Goal: Task Accomplishment & Management: Complete application form

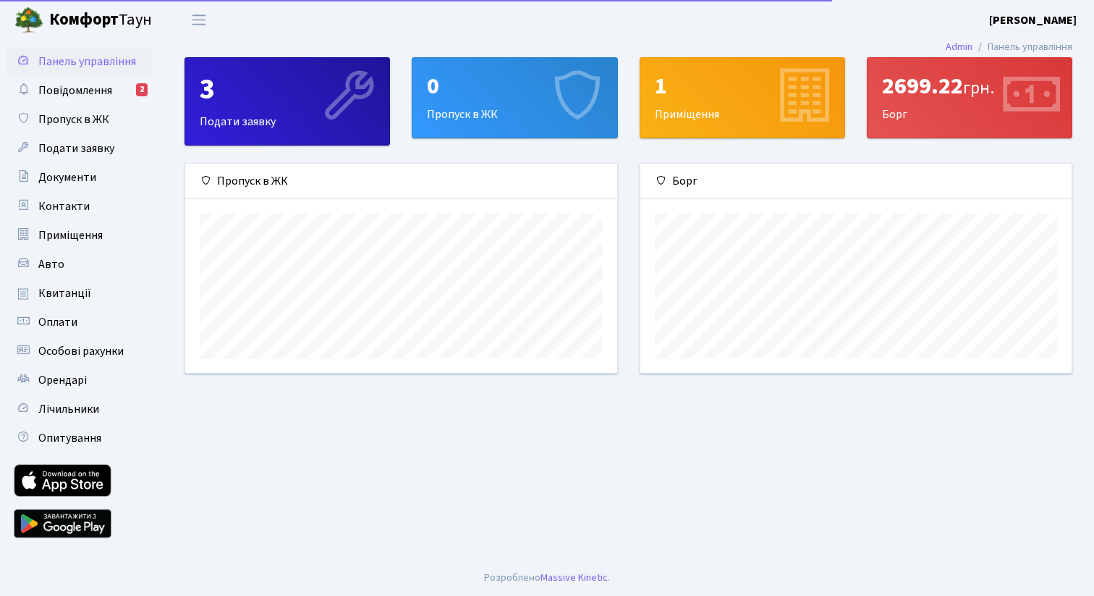
scroll to position [209, 431]
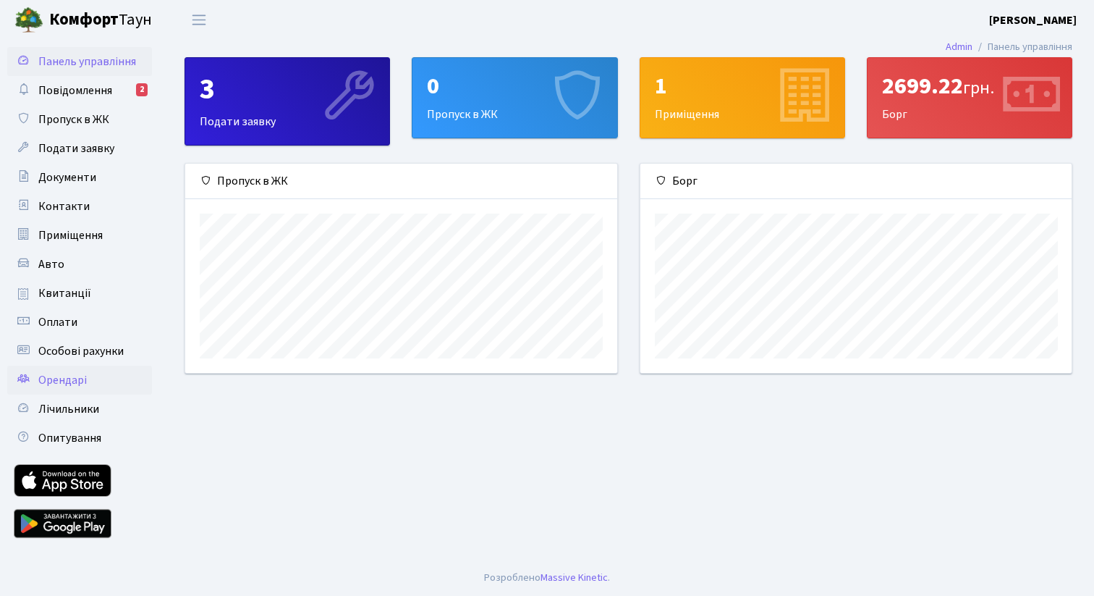
click at [62, 378] on span "Орендарі" at bounding box center [62, 380] width 48 height 16
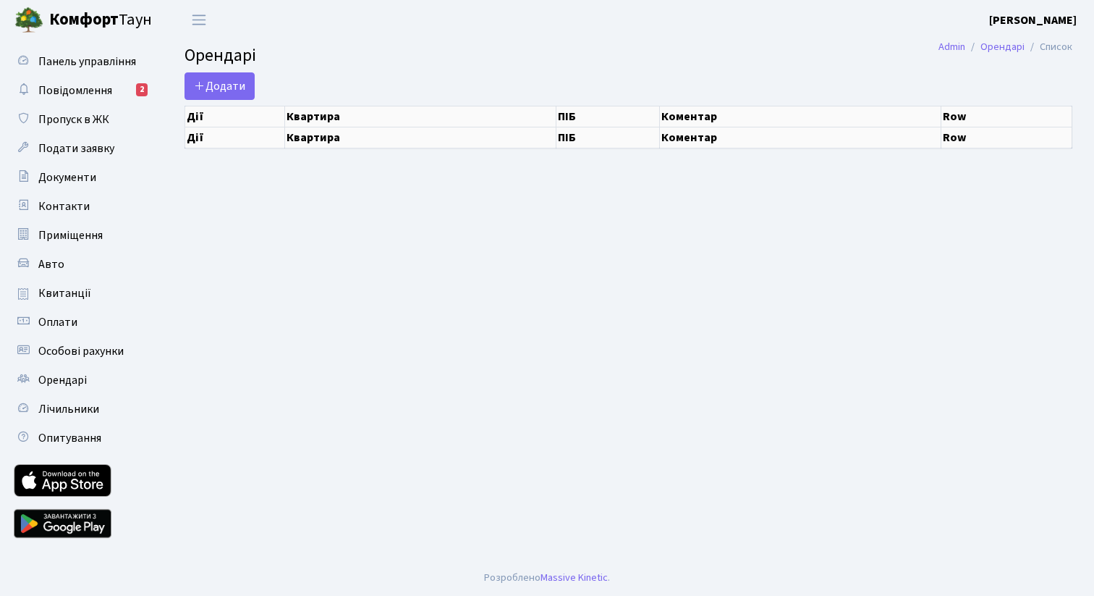
select select "25"
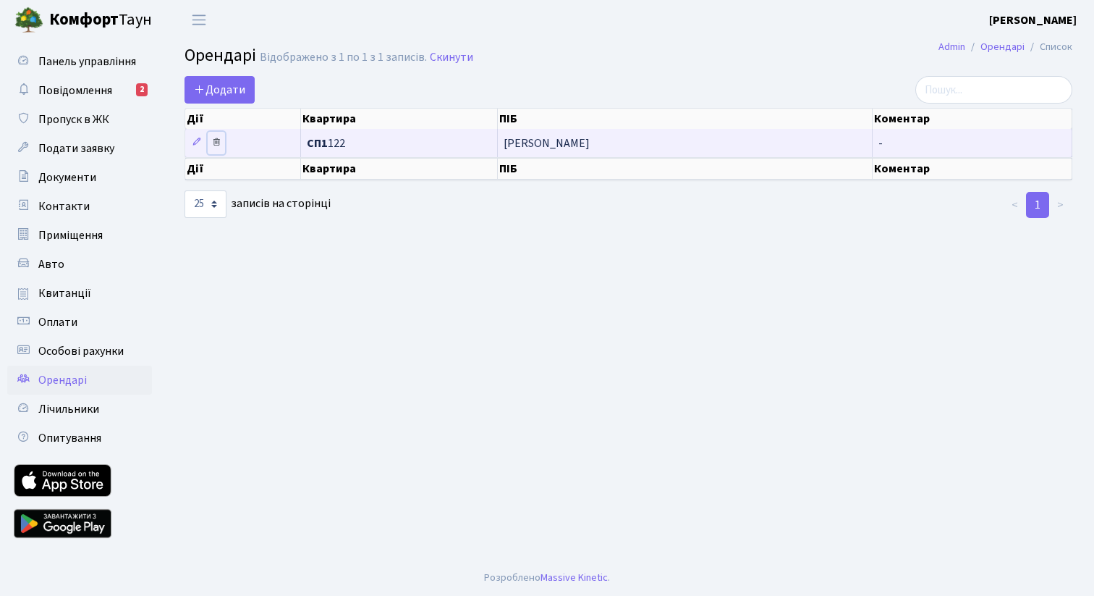
click at [223, 144] on link at bounding box center [216, 143] width 17 height 22
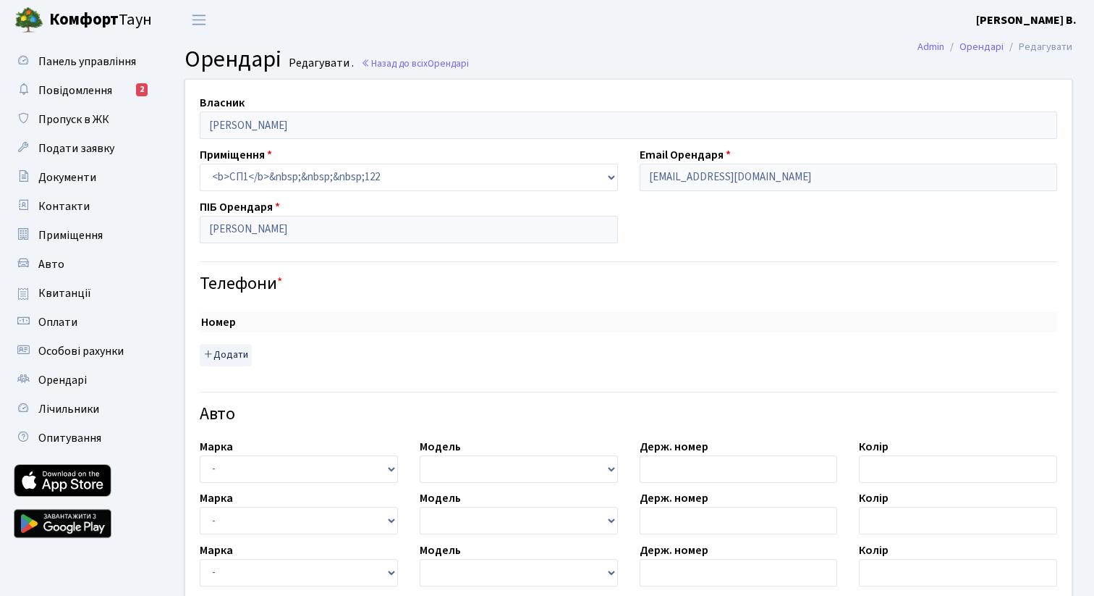
checkbox input "true"
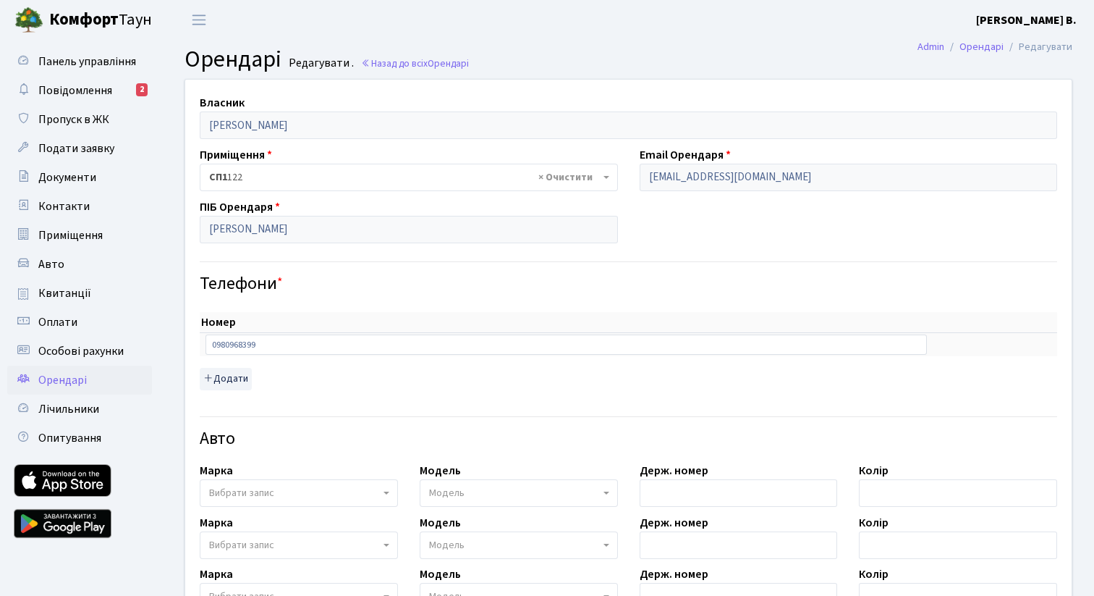
click at [70, 385] on span "Орендарі" at bounding box center [62, 380] width 48 height 16
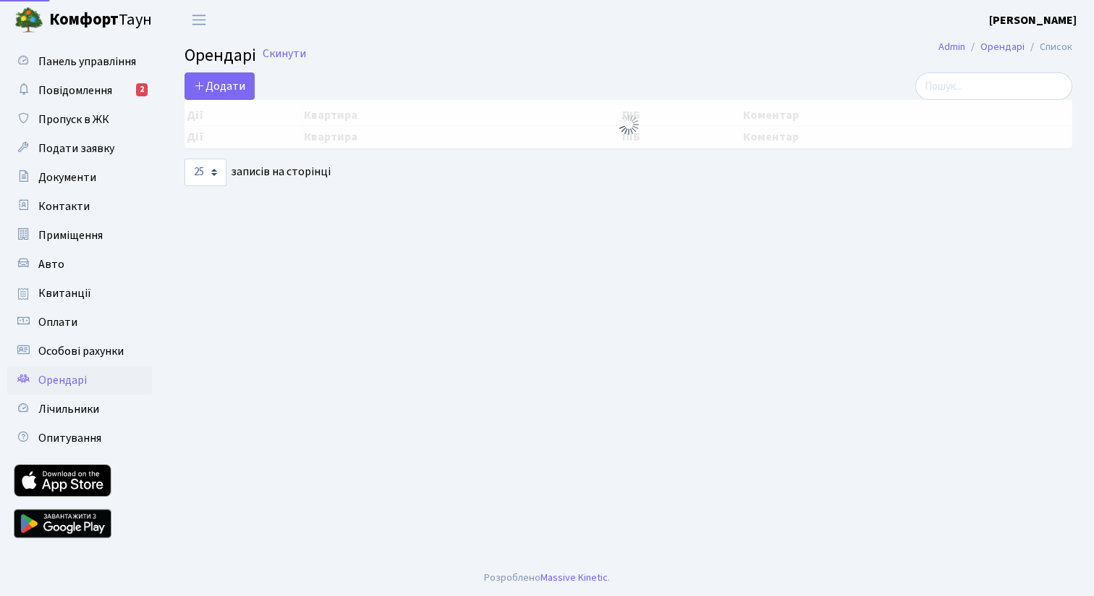
select select "25"
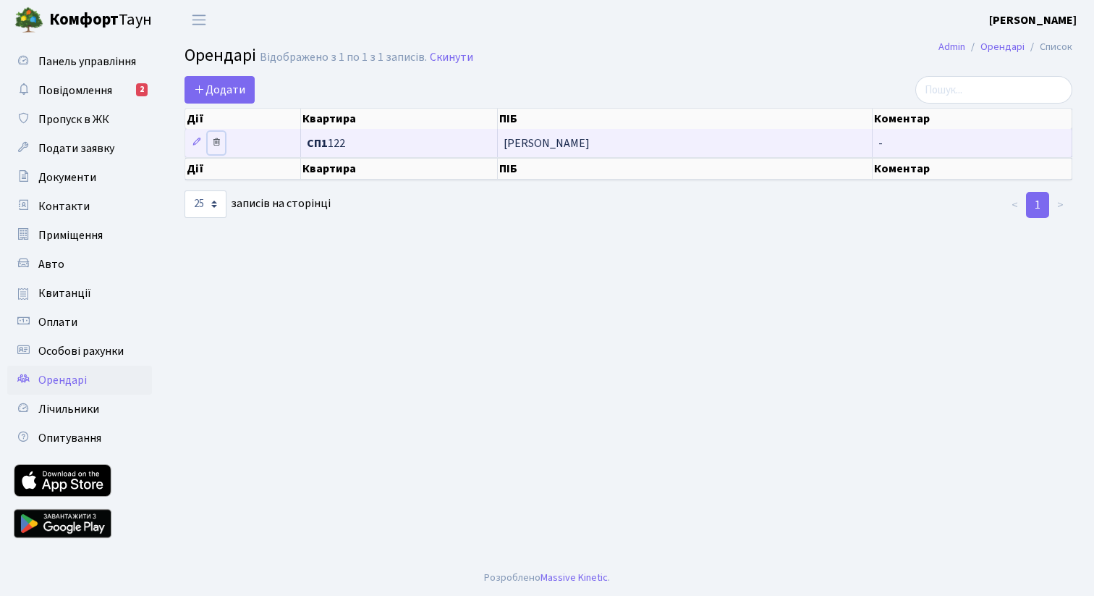
click at [215, 145] on icon at bounding box center [216, 142] width 10 height 10
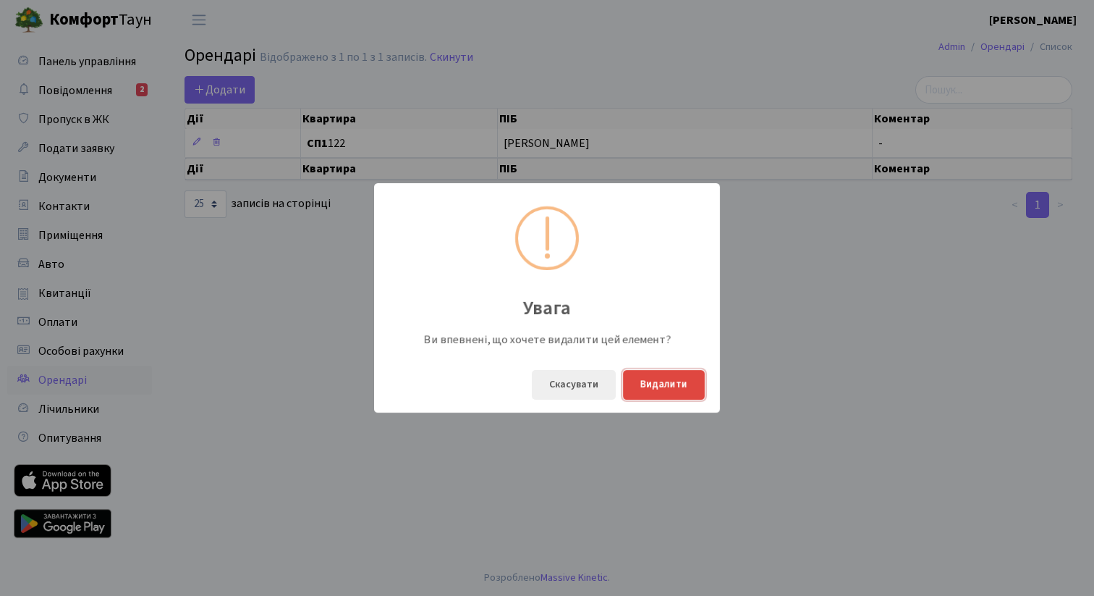
click at [654, 382] on button "Видалити" at bounding box center [664, 385] width 82 height 30
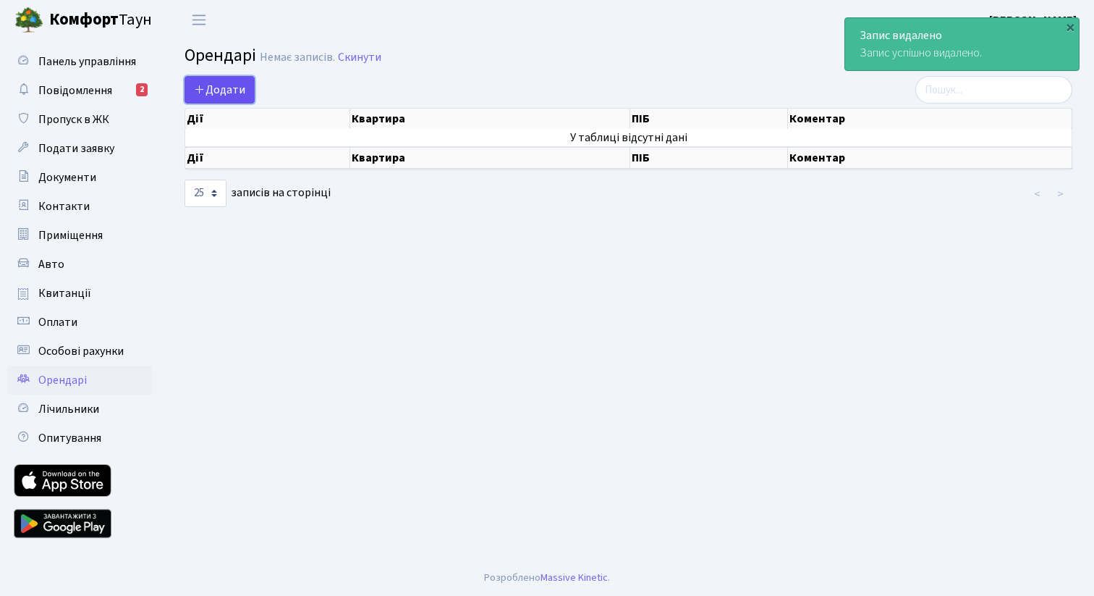
click at [221, 90] on span "Додати" at bounding box center [219, 90] width 51 height 16
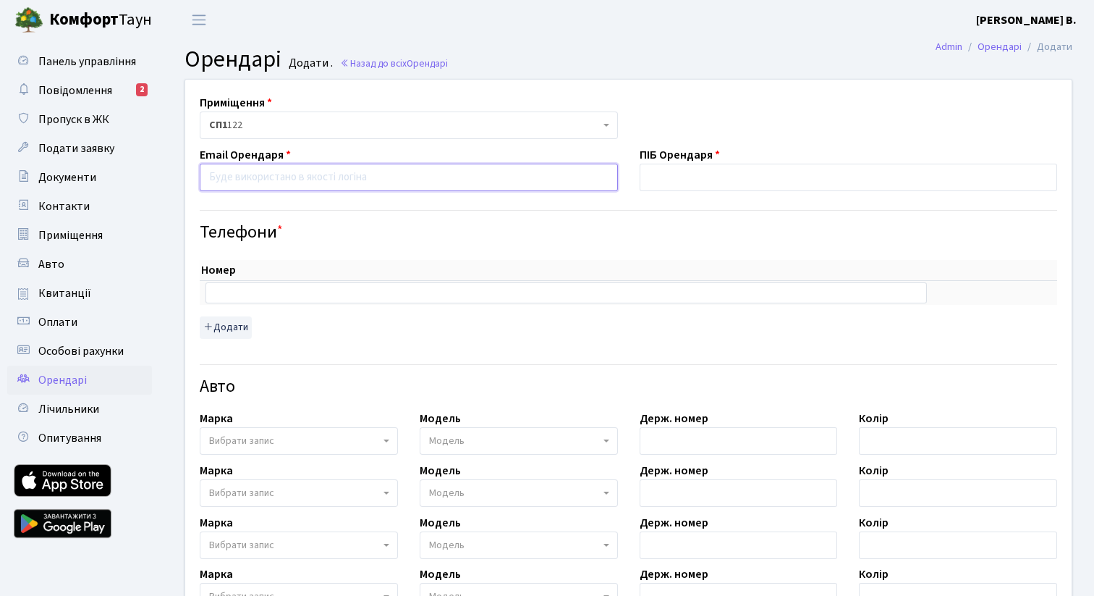
click at [292, 183] on input "email" at bounding box center [409, 177] width 418 height 27
paste input "kirusha4slastik@gmail.com"
type input "kirusha4slastik@gmail.com"
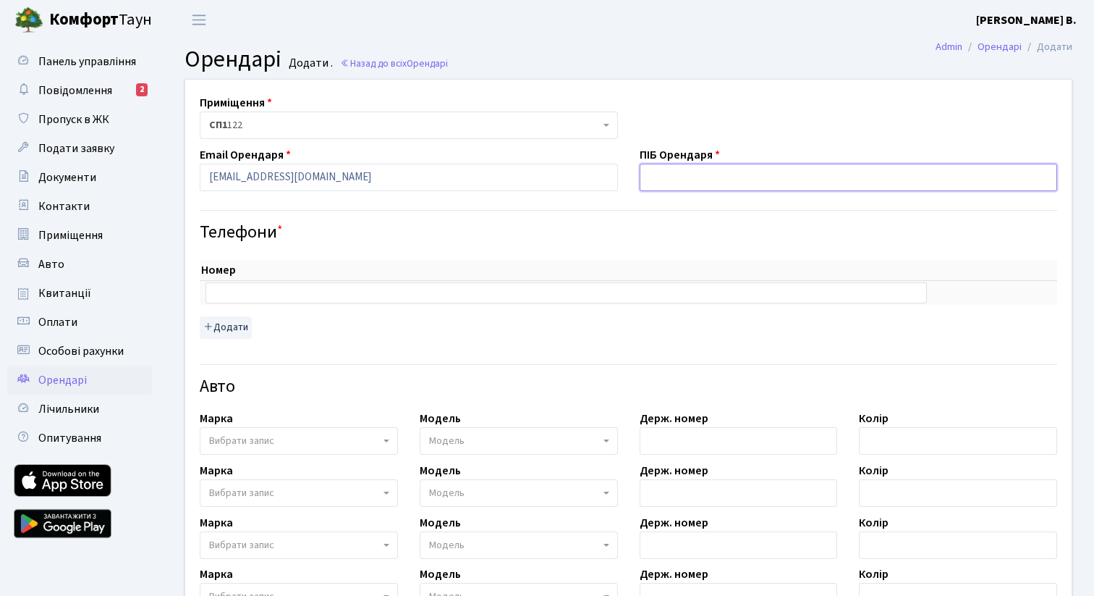
click at [784, 169] on input "text" at bounding box center [849, 177] width 418 height 27
click at [656, 177] on input "text" at bounding box center [849, 177] width 418 height 27
paste input "[PERSON_NAME]"
type input "[PERSON_NAME]"
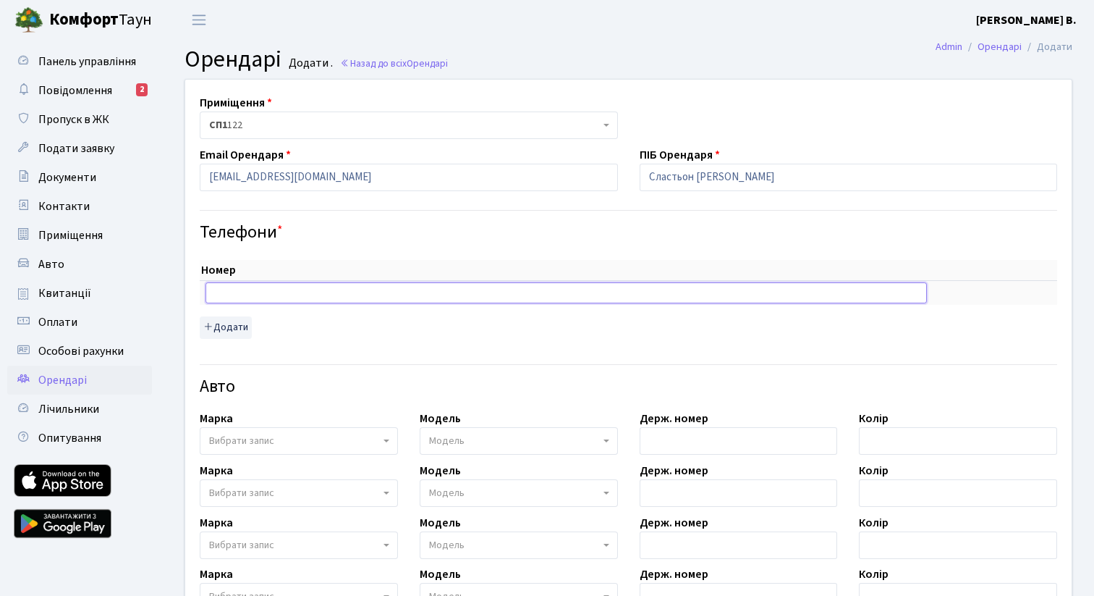
click at [316, 289] on input "text" at bounding box center [566, 292] width 721 height 20
click at [291, 290] on input "text" at bounding box center [566, 292] width 721 height 20
paste input "+380731834348"
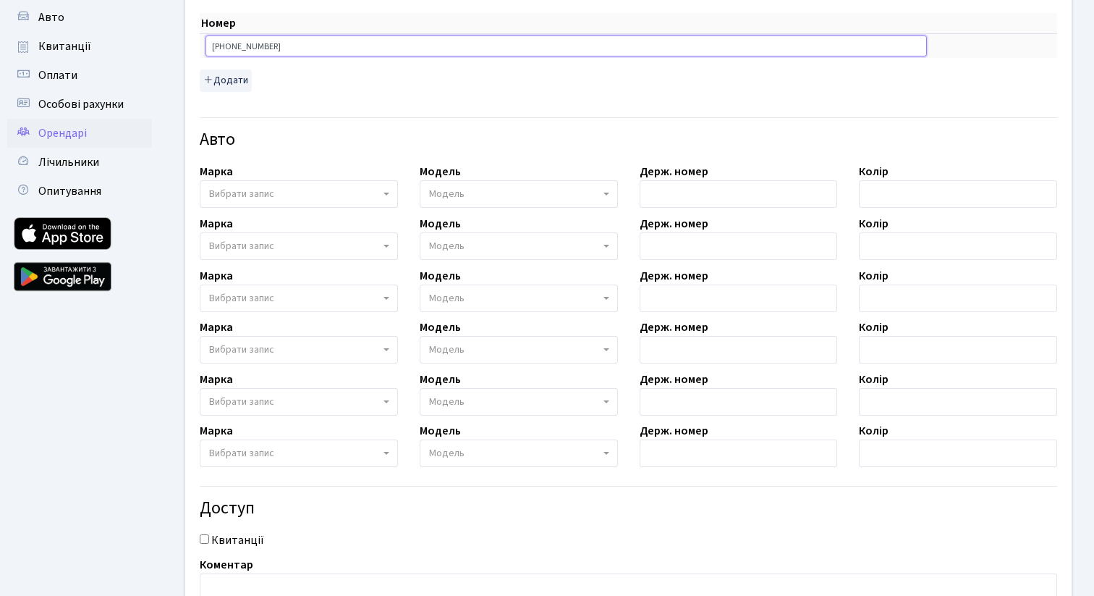
scroll to position [379, 0]
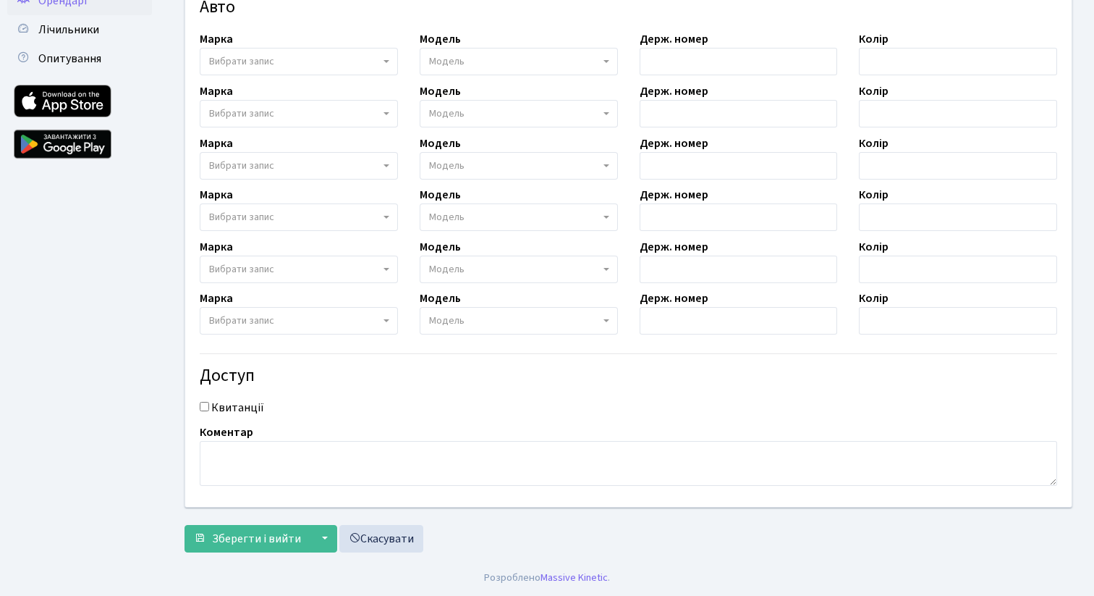
type input "+380731834348"
click at [232, 404] on label "Квитанції" at bounding box center [237, 407] width 53 height 17
click at [209, 404] on input "Квитанції" at bounding box center [204, 406] width 9 height 9
checkbox input "true"
click at [234, 539] on span "Зберегти і вийти" at bounding box center [256, 538] width 89 height 16
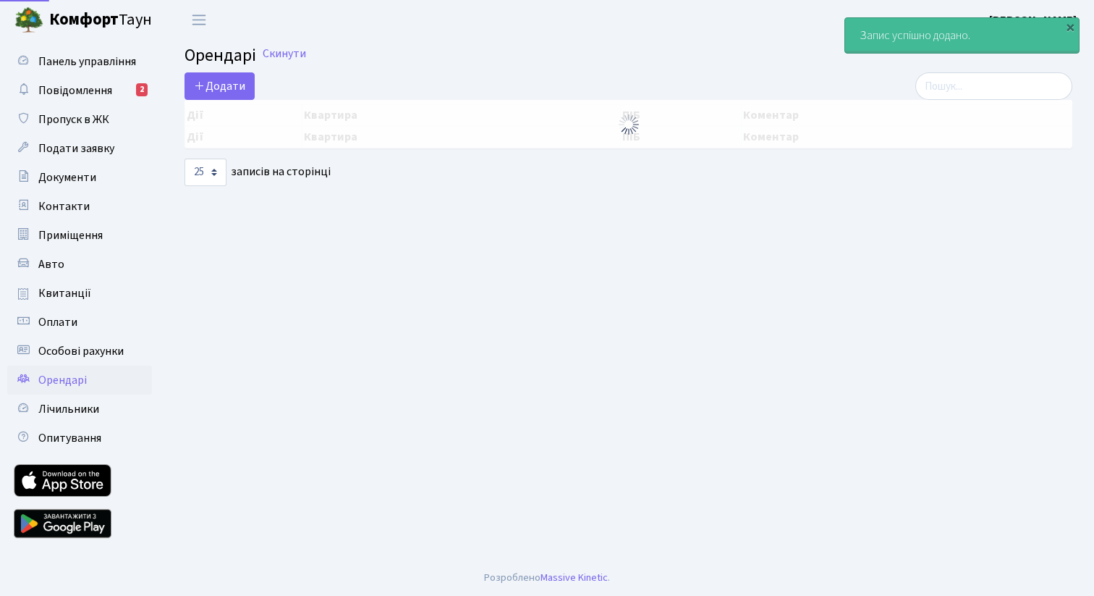
select select "25"
